Goal: Navigation & Orientation: Find specific page/section

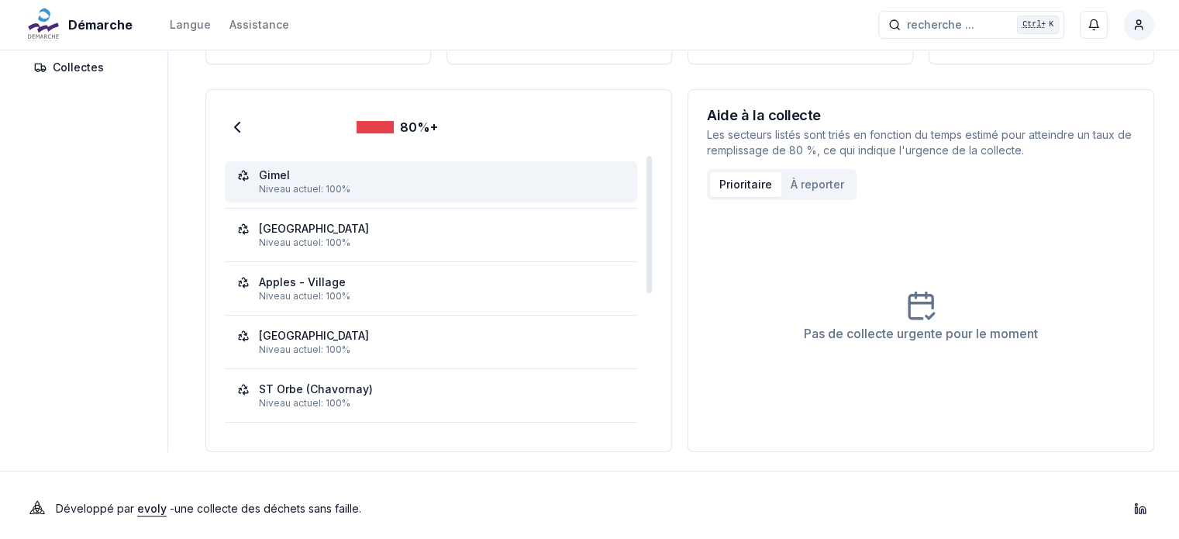
scroll to position [192, 0]
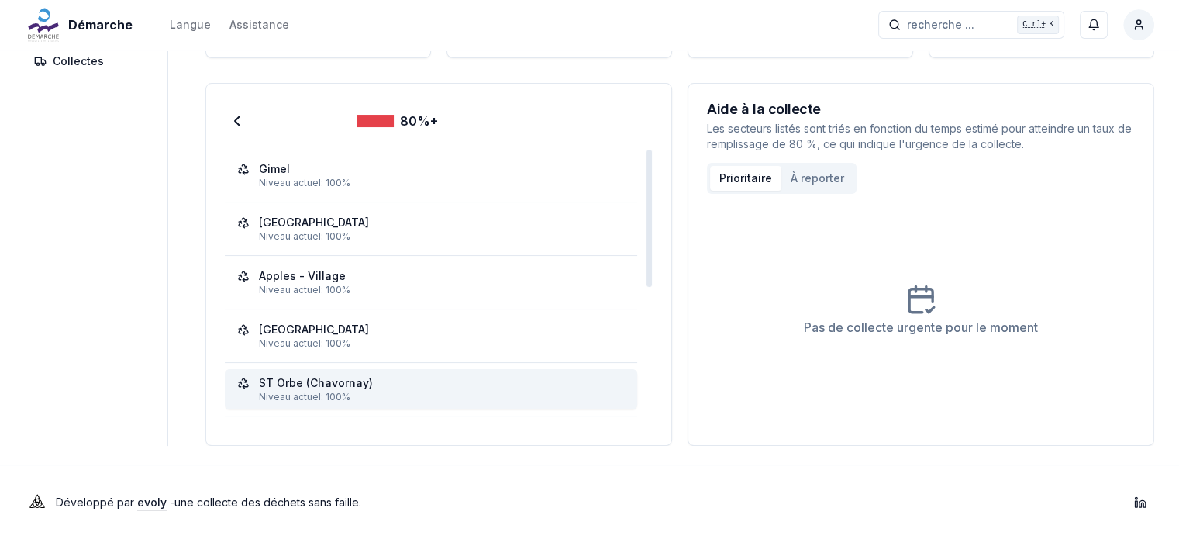
click at [326, 391] on div "Niveau actuel: 100%" at bounding box center [442, 397] width 366 height 12
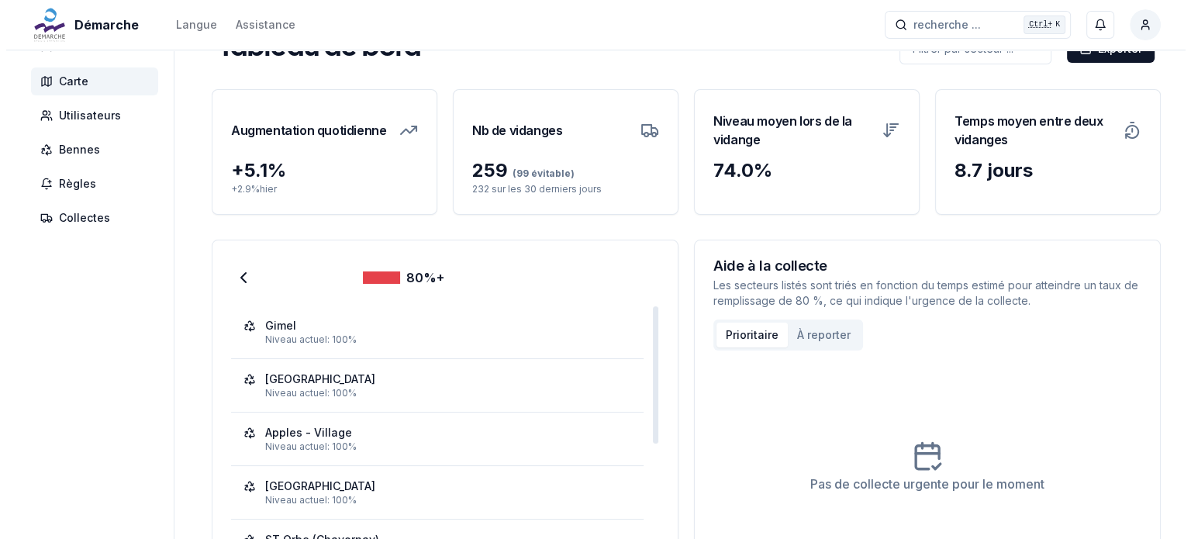
scroll to position [0, 0]
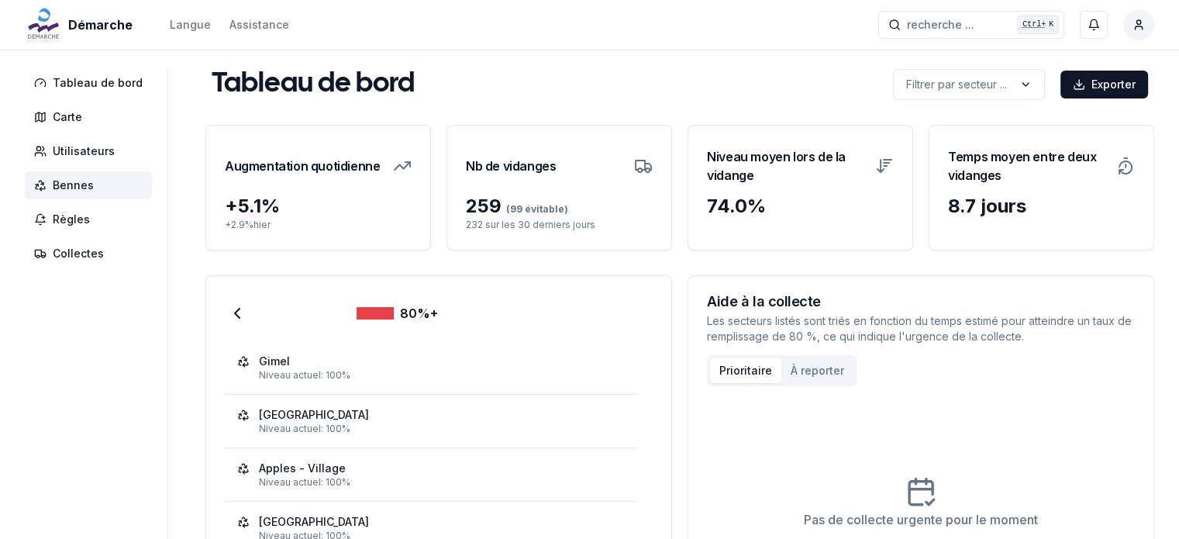
click at [68, 181] on span "Bennes" at bounding box center [73, 186] width 41 height 16
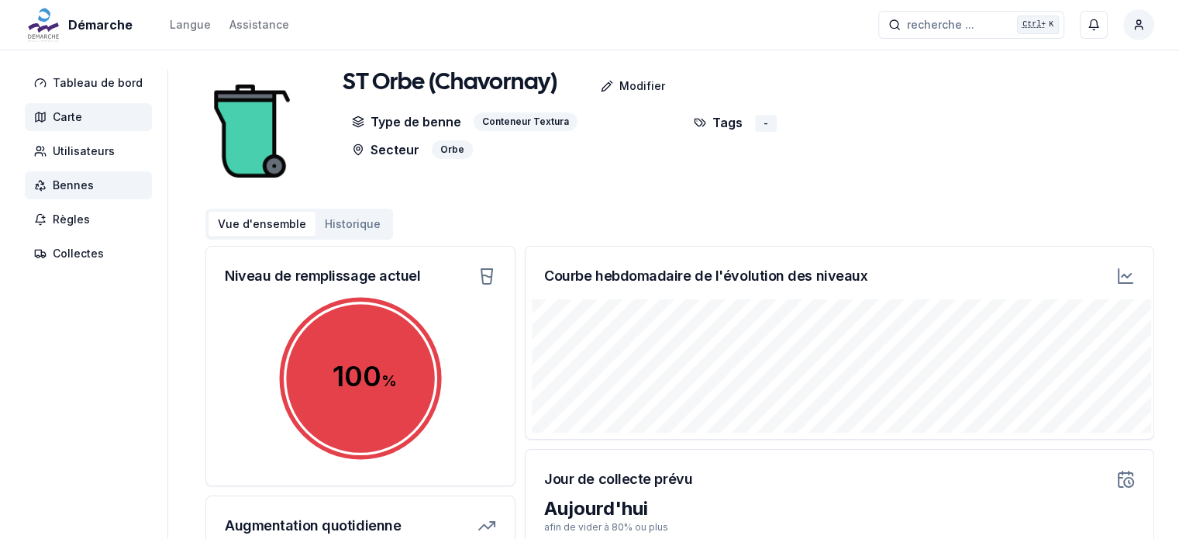
click at [65, 119] on span "Carte" at bounding box center [67, 117] width 29 height 16
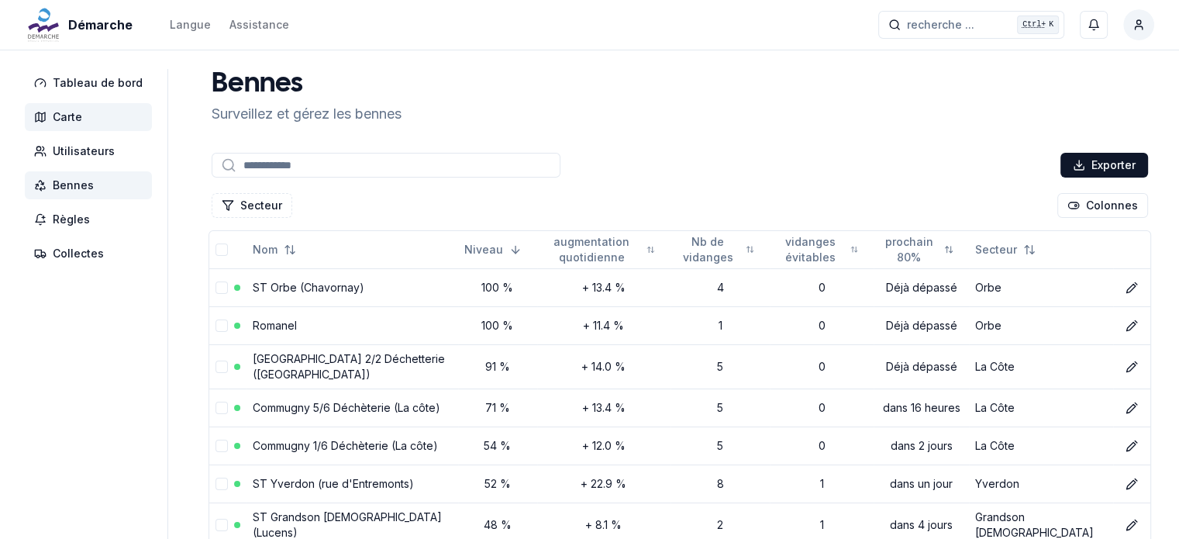
click at [71, 123] on span "Carte" at bounding box center [67, 117] width 29 height 16
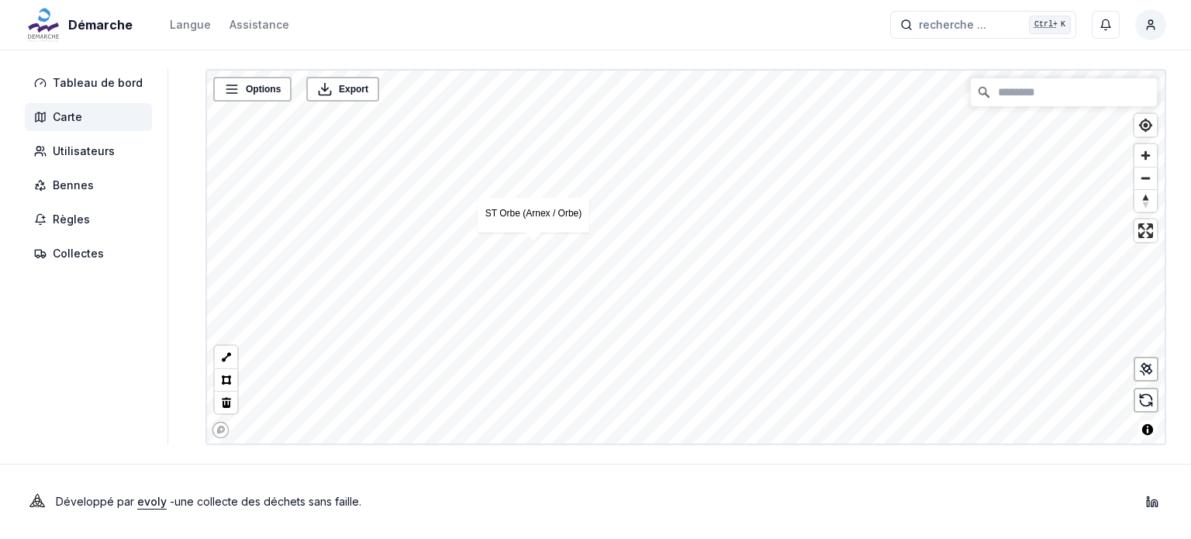
click at [527, 217] on link "ST Orbe (Arnex / Orbe)" at bounding box center [533, 213] width 96 height 11
